Goal: Information Seeking & Learning: Learn about a topic

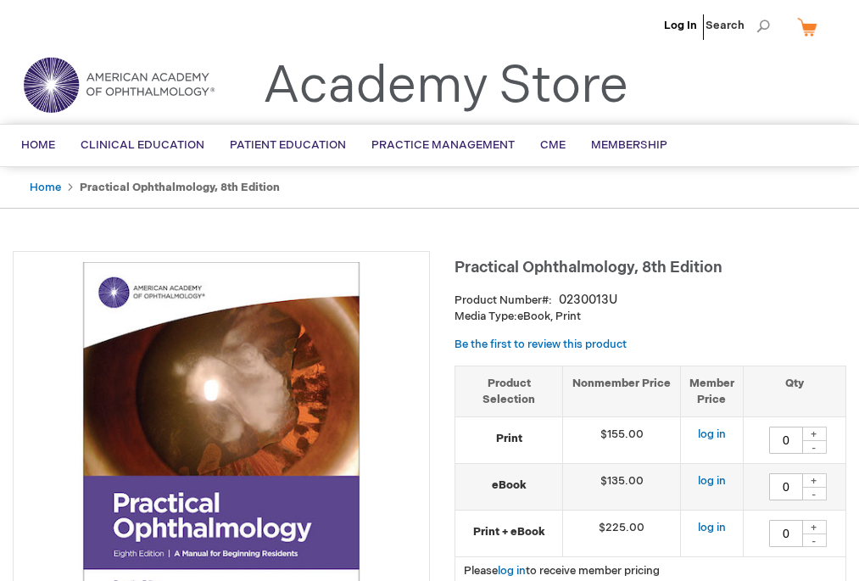
type input "0"
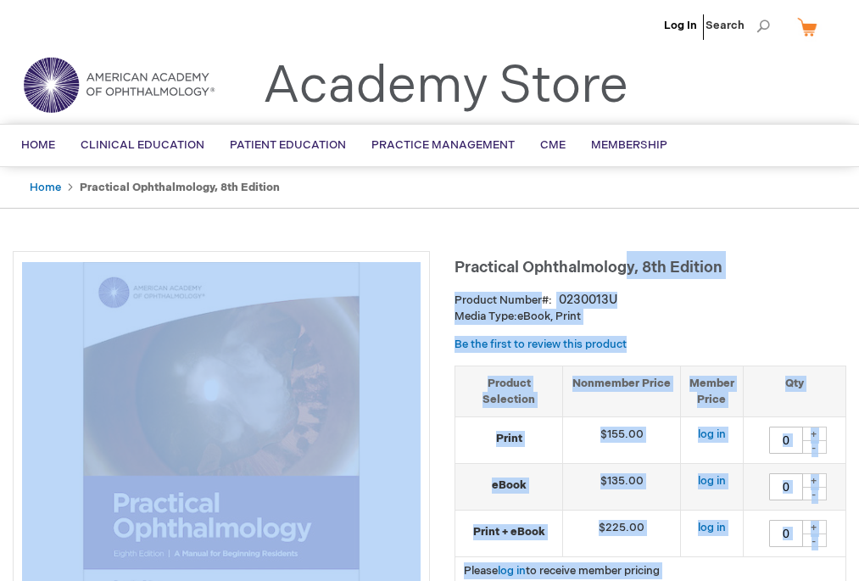
drag, startPoint x: 451, startPoint y: 266, endPoint x: 630, endPoint y: 266, distance: 178.2
click at [630, 266] on span "Practical Ophthalmology, 8th Edition" at bounding box center [589, 268] width 268 height 18
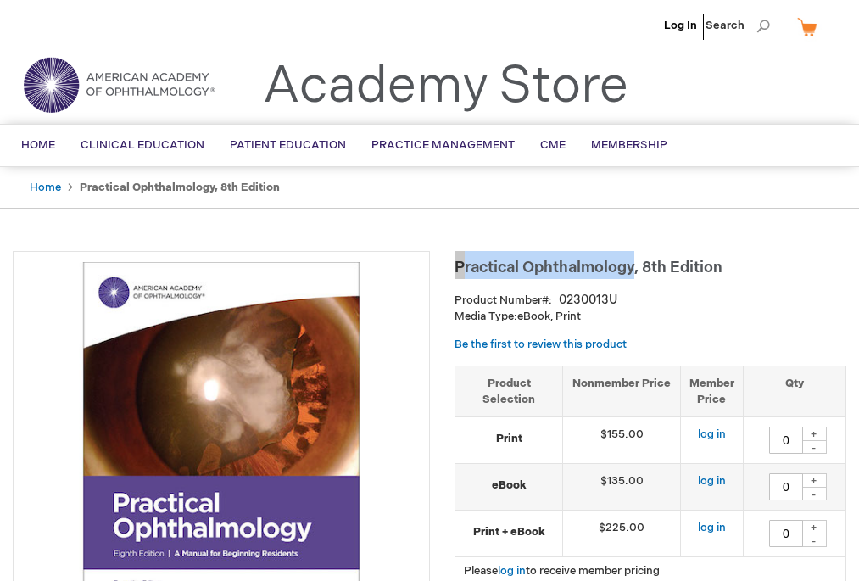
drag, startPoint x: 635, startPoint y: 271, endPoint x: 458, endPoint y: 271, distance: 176.5
click at [458, 270] on span "Practical Ophthalmology, 8th Edition" at bounding box center [589, 268] width 268 height 18
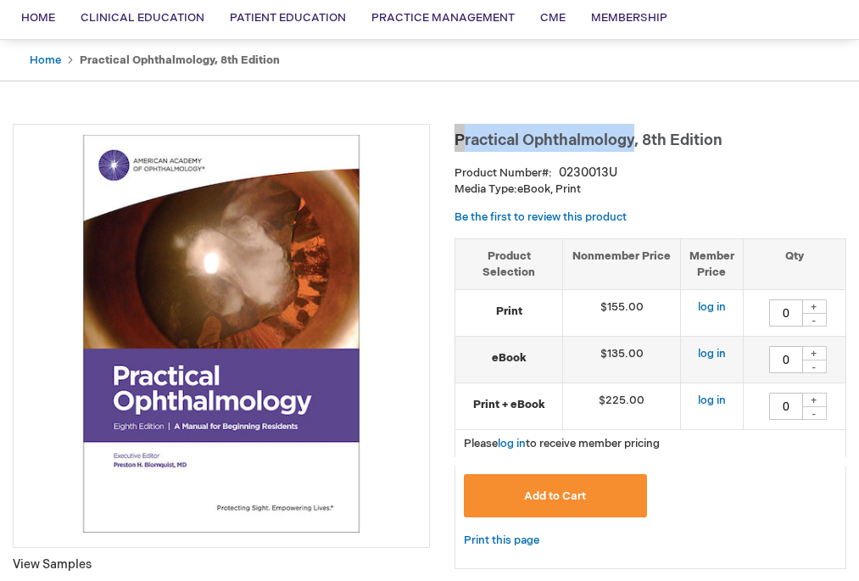
scroll to position [386, 0]
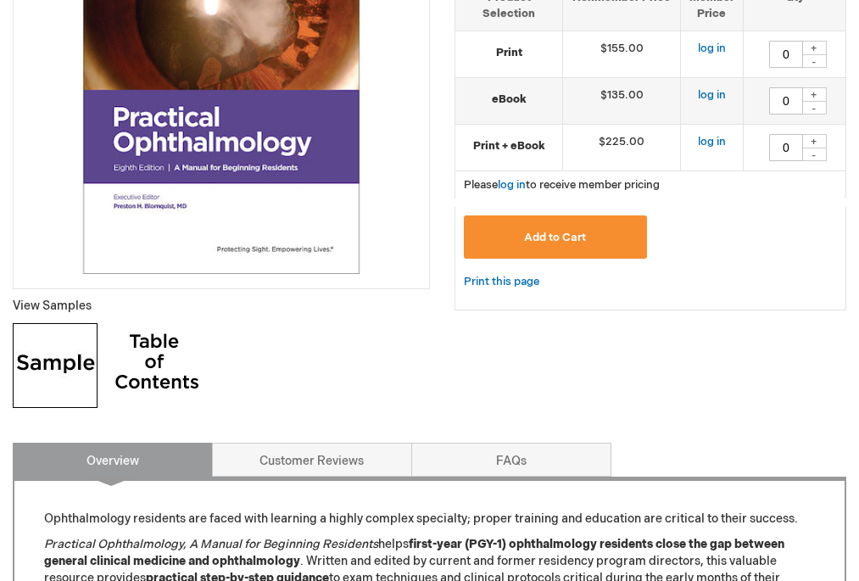
copy span "Practical Ophthalmology"
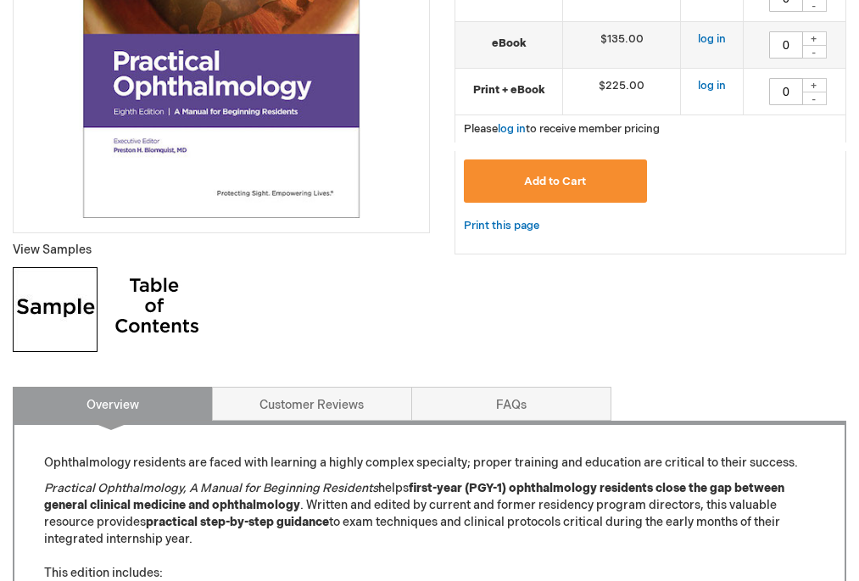
scroll to position [496, 0]
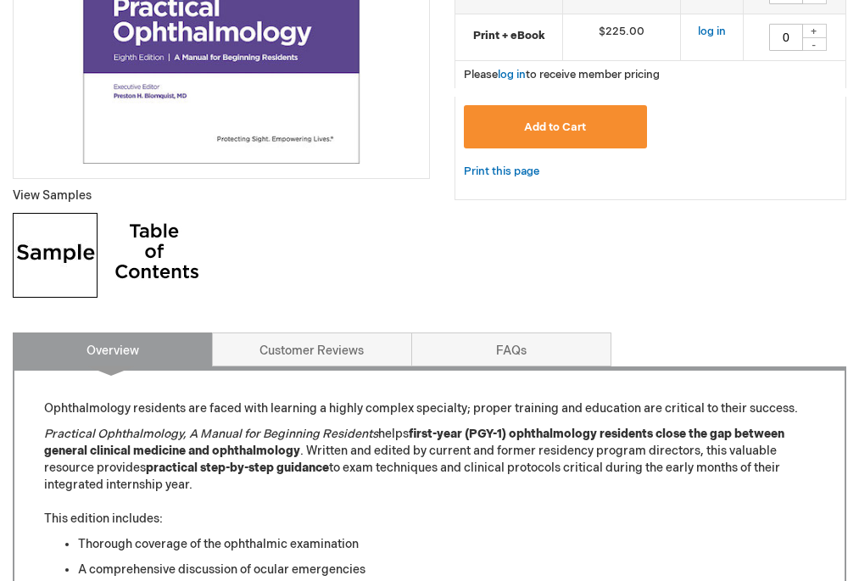
drag, startPoint x: 379, startPoint y: 434, endPoint x: 81, endPoint y: 428, distance: 297.8
click at [81, 428] on em "Practical Ophthalmology, A Manual for Beginning Residents" at bounding box center [211, 434] width 334 height 14
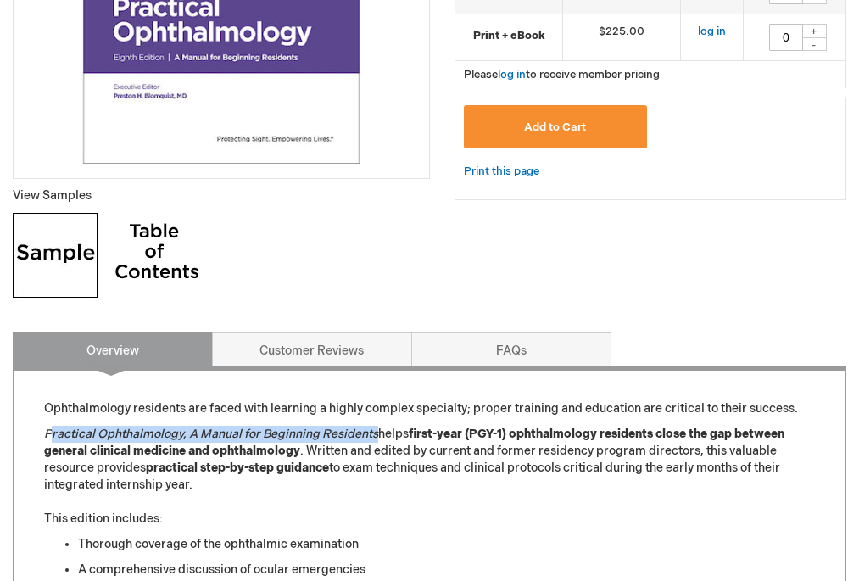
drag, startPoint x: 48, startPoint y: 432, endPoint x: 378, endPoint y: 440, distance: 330.2
click at [378, 440] on em "Practical Ophthalmology, A Manual for Beginning Residents" at bounding box center [211, 434] width 334 height 14
copy em "ractical Ophthalmology, A Manual for Beginning Residents"
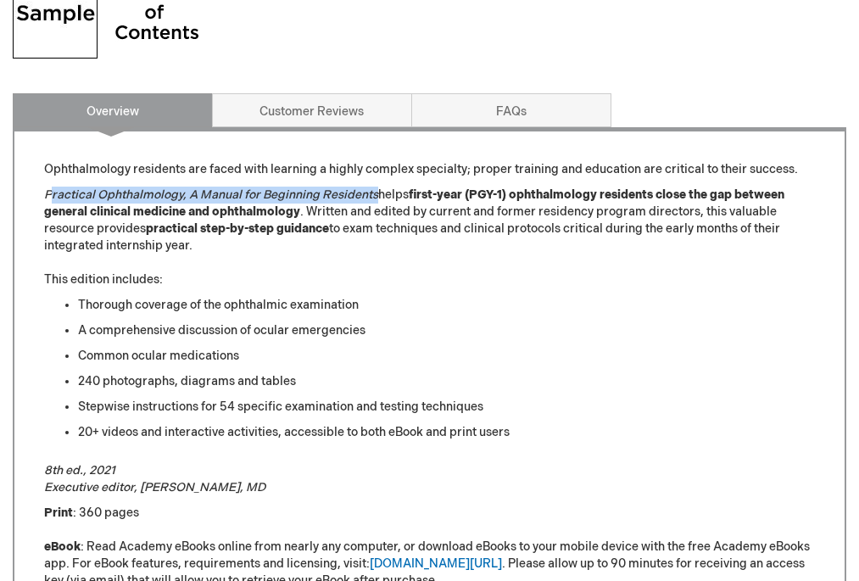
scroll to position [759, 0]
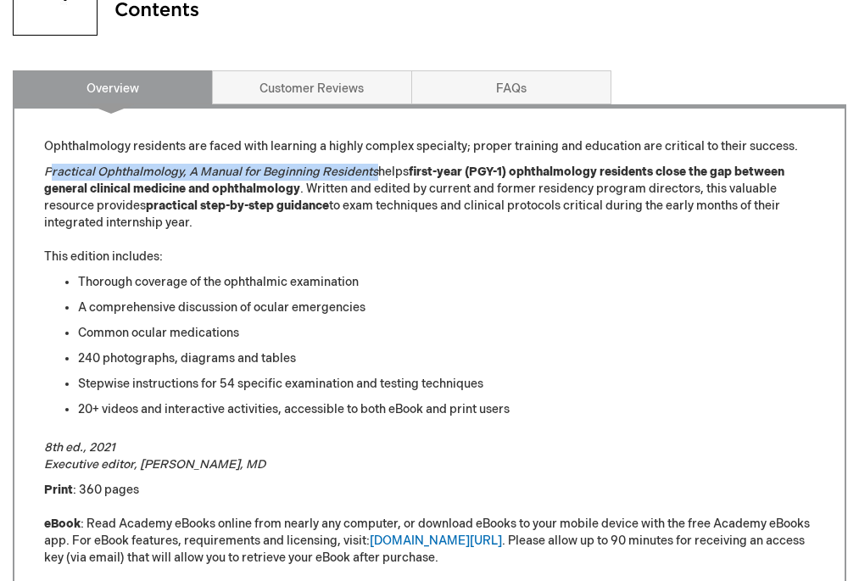
drag, startPoint x: 561, startPoint y: 439, endPoint x: 528, endPoint y: 259, distance: 183.7
click at [528, 259] on div "Ophthalmology residents are faced with learning a highly complex specialty; pro…" at bounding box center [429, 420] width 771 height 564
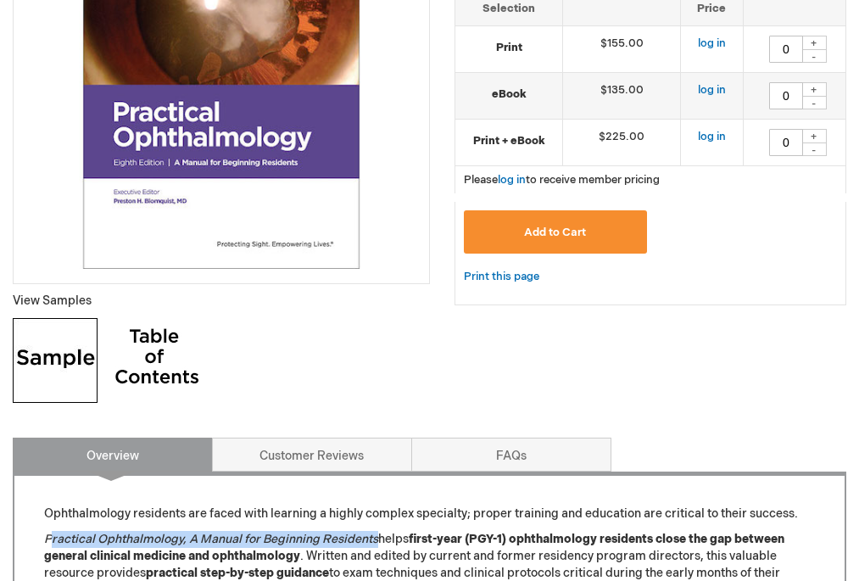
scroll to position [148, 0]
